Goal: Check status: Check status

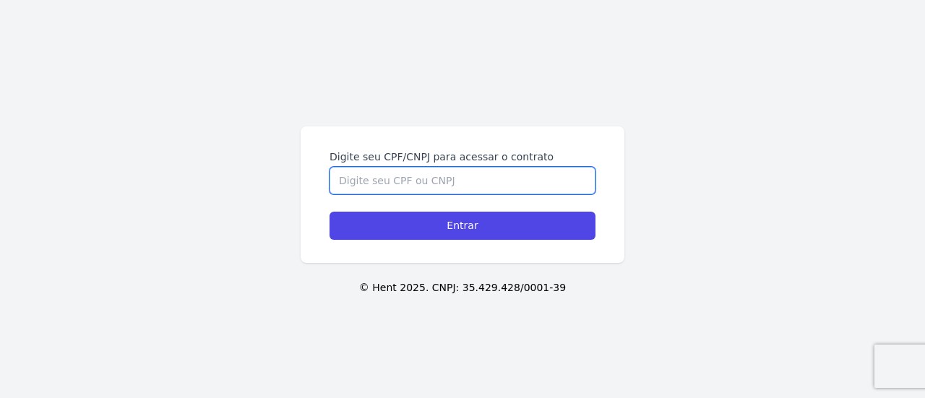
click at [434, 180] on input "Digite seu CPF/CNPJ para acessar o contrato" at bounding box center [463, 180] width 266 height 27
type input "41686297831"
click at [330, 212] on input "Entrar" at bounding box center [463, 226] width 266 height 28
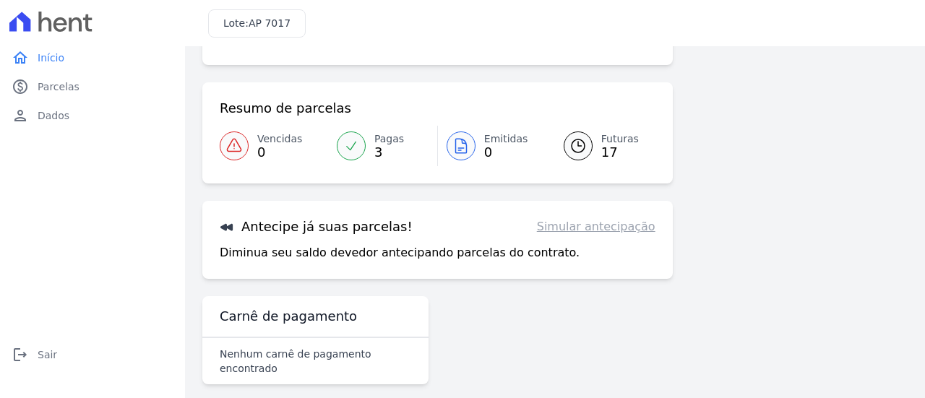
scroll to position [153, 0]
click at [81, 88] on link "paid Parcelas" at bounding box center [92, 86] width 173 height 29
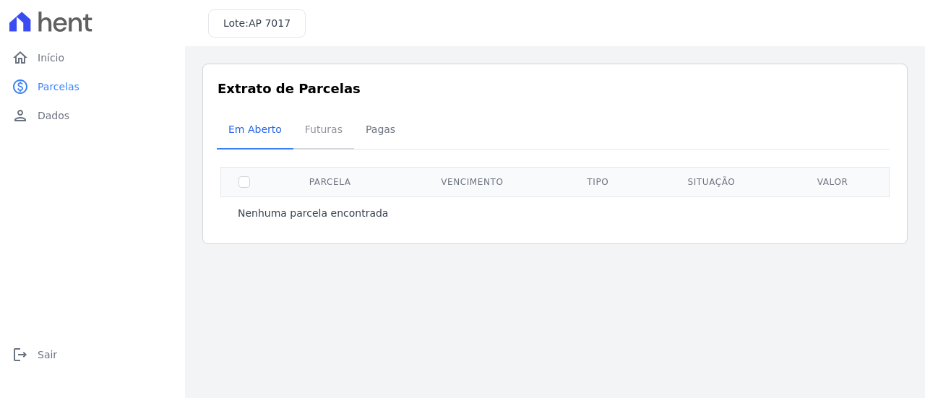
click at [325, 139] on span "Futuras" at bounding box center [323, 129] width 55 height 29
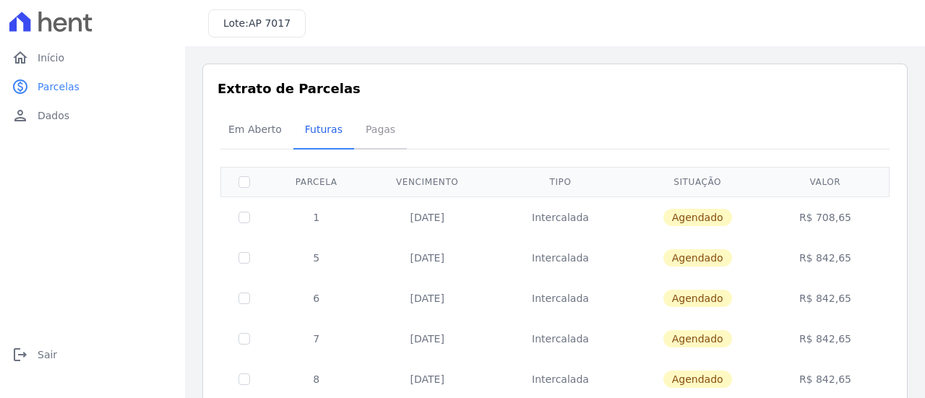
click at [361, 128] on span "Pagas" at bounding box center [380, 129] width 47 height 29
